Goal: Task Accomplishment & Management: Use online tool/utility

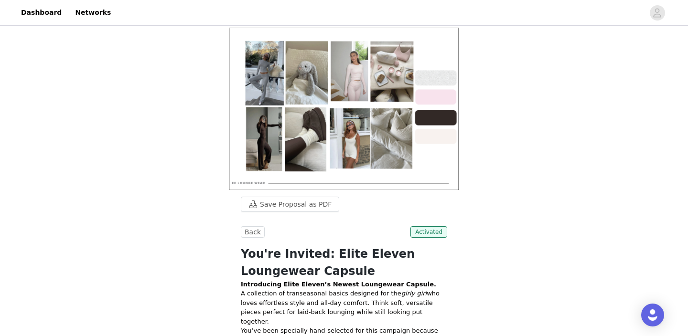
scroll to position [123, 0]
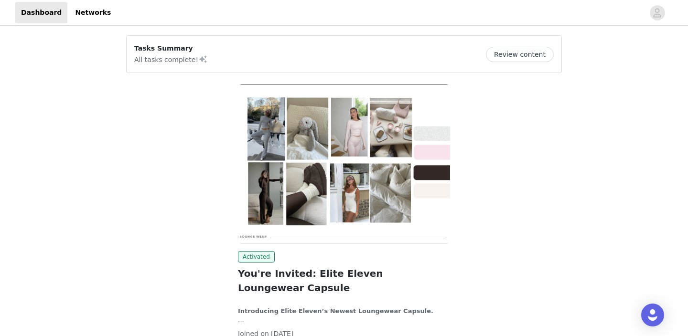
scroll to position [59, 0]
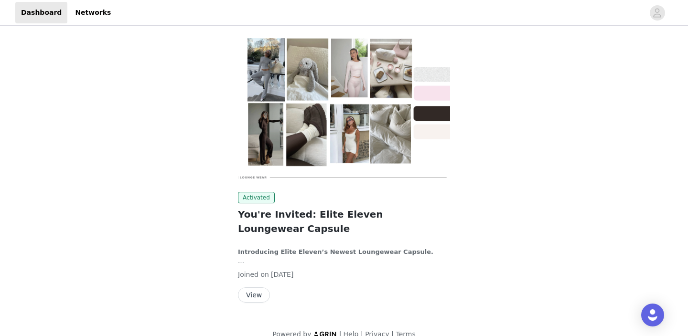
click at [253, 288] on button "View" at bounding box center [254, 295] width 32 height 15
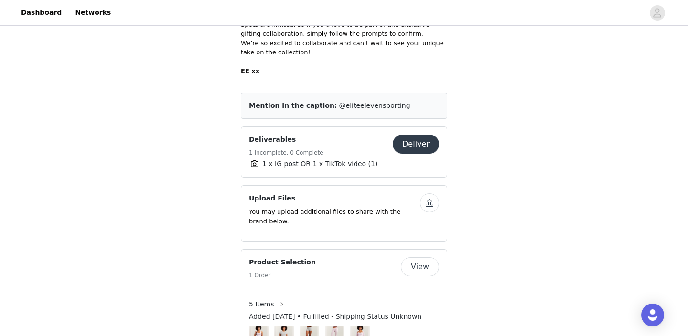
scroll to position [455, 0]
click at [413, 141] on button "Deliver" at bounding box center [416, 144] width 46 height 19
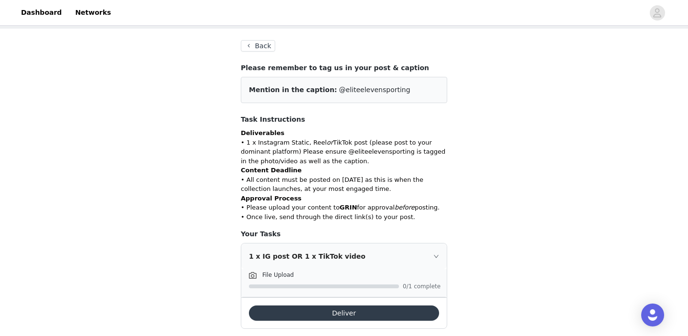
scroll to position [57, 0]
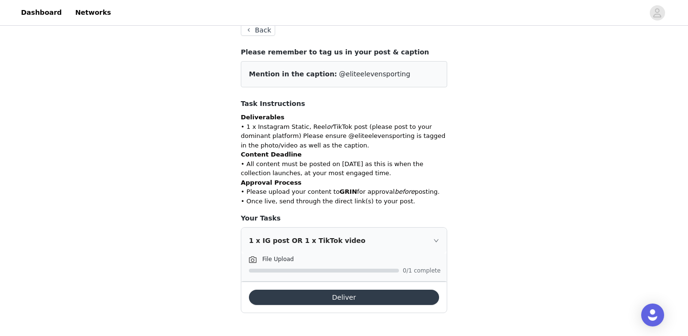
click at [360, 297] on button "Deliver" at bounding box center [344, 297] width 190 height 15
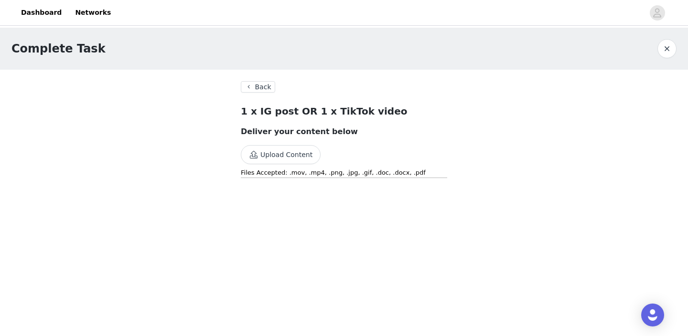
click at [300, 153] on button "Upload Content" at bounding box center [281, 154] width 80 height 19
